Goal: Information Seeking & Learning: Learn about a topic

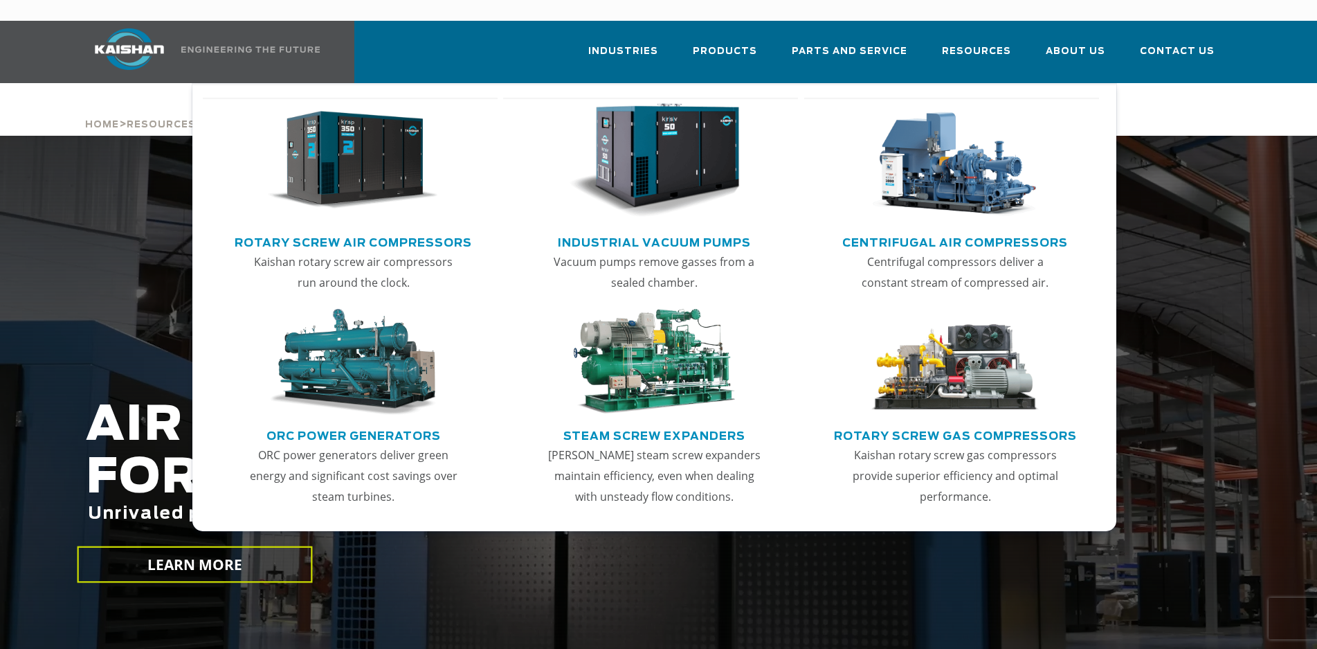
click at [354, 230] on link "Rotary Screw Air Compressors" at bounding box center [353, 240] width 237 height 21
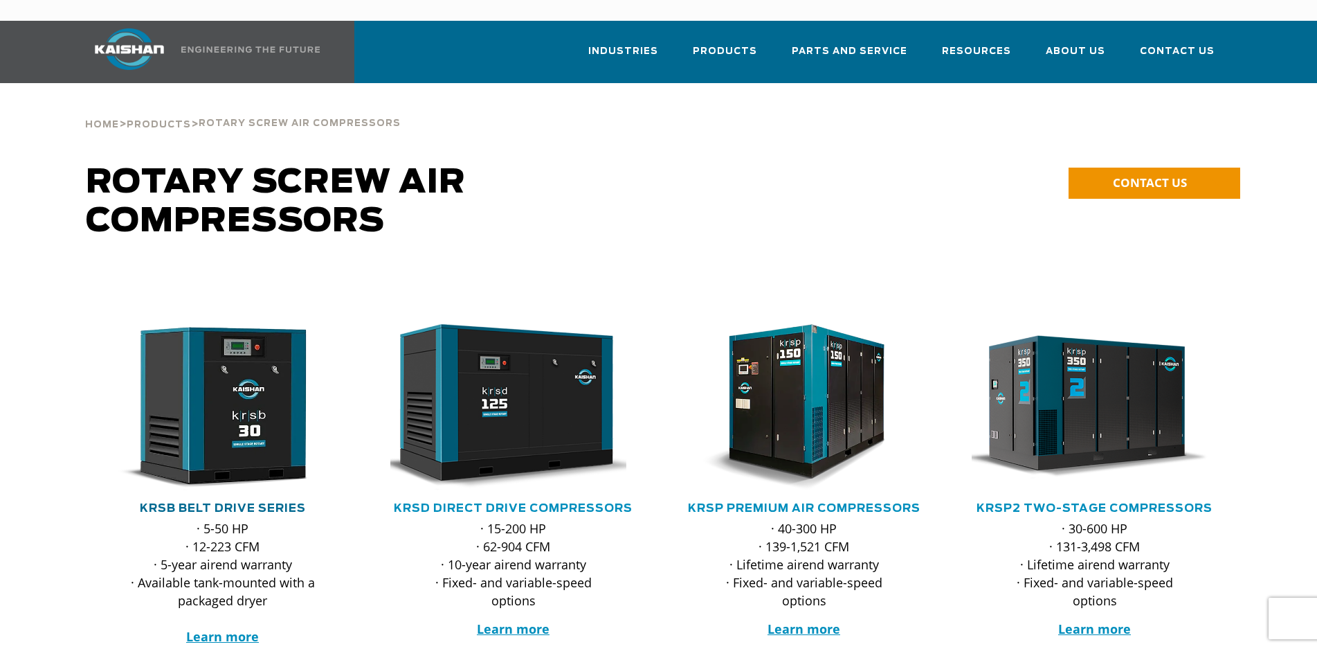
click at [239, 503] on link "KRSB Belt Drive Series" at bounding box center [223, 508] width 166 height 11
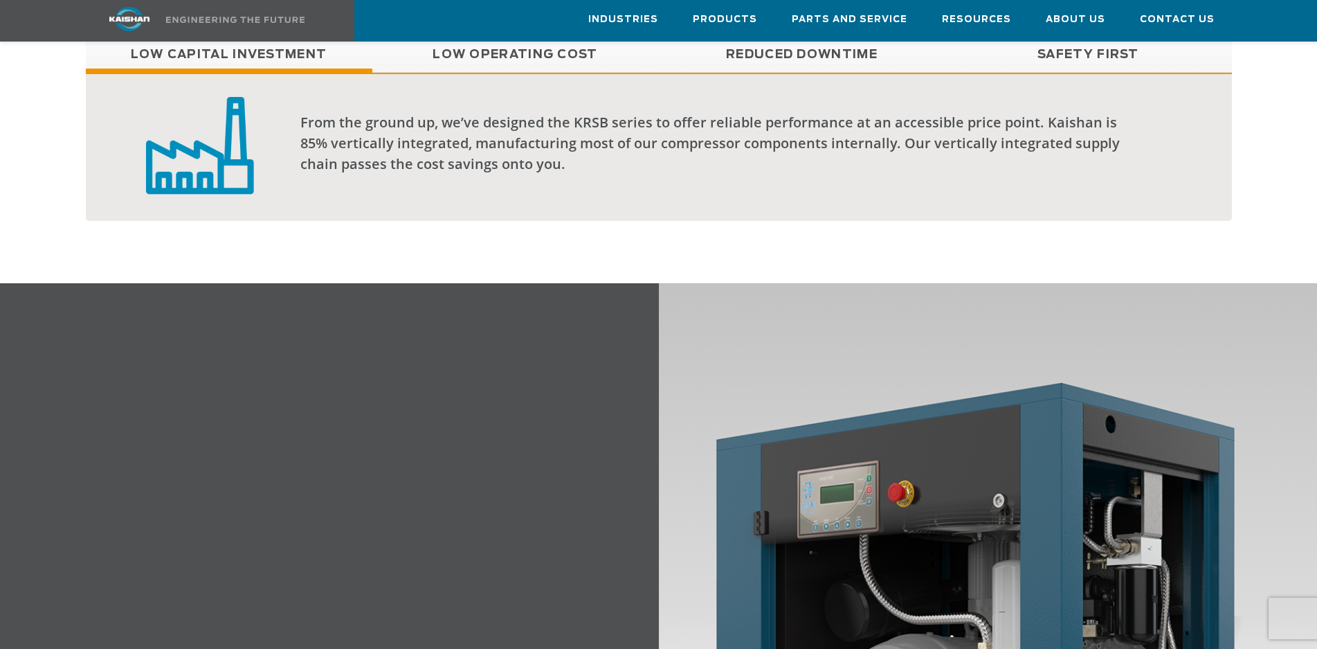
scroll to position [1177, 0]
